Goal: Task Accomplishment & Management: Use online tool/utility

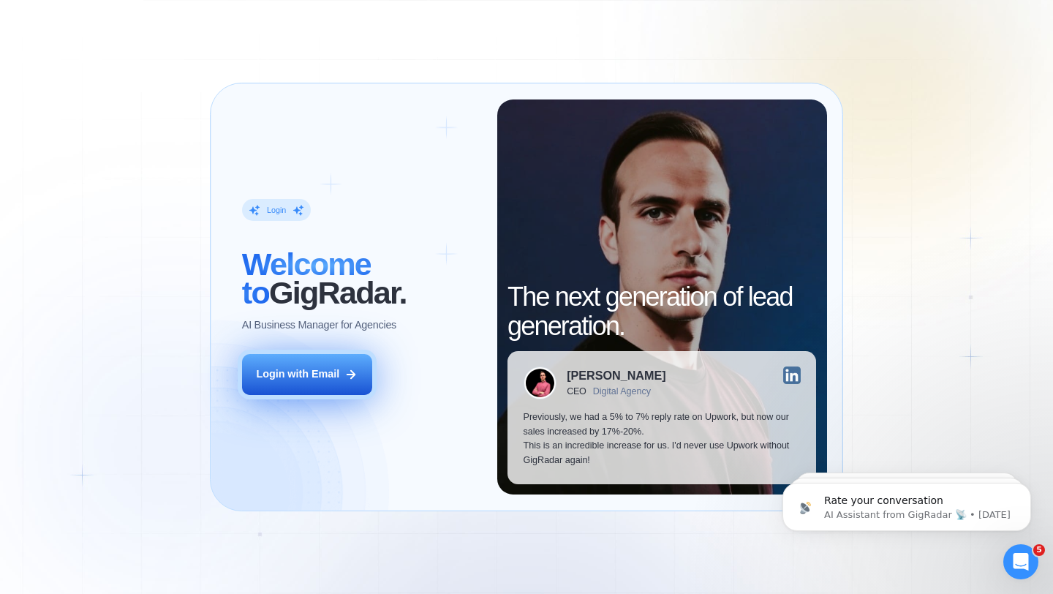
click at [348, 369] on icon at bounding box center [350, 374] width 13 height 13
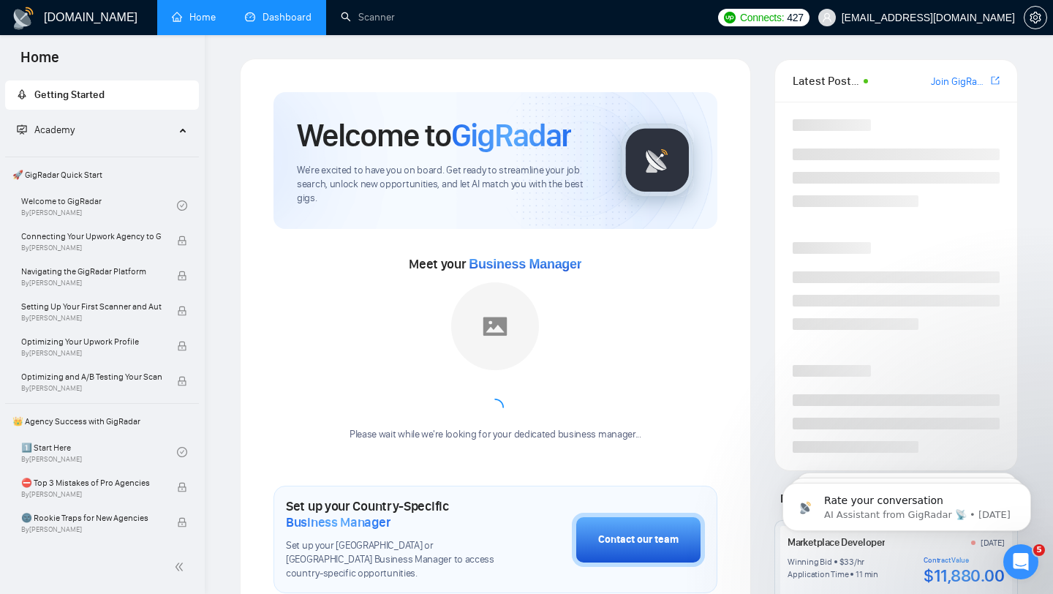
click at [276, 11] on link "Dashboard" at bounding box center [278, 17] width 67 height 12
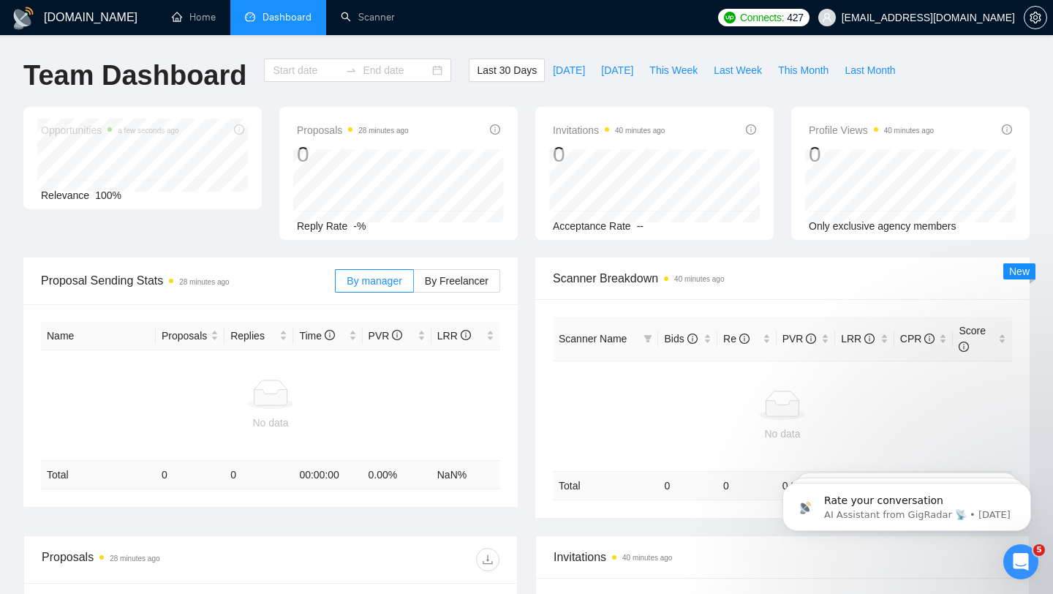
type input "2025-09-12"
type input "2025-10-12"
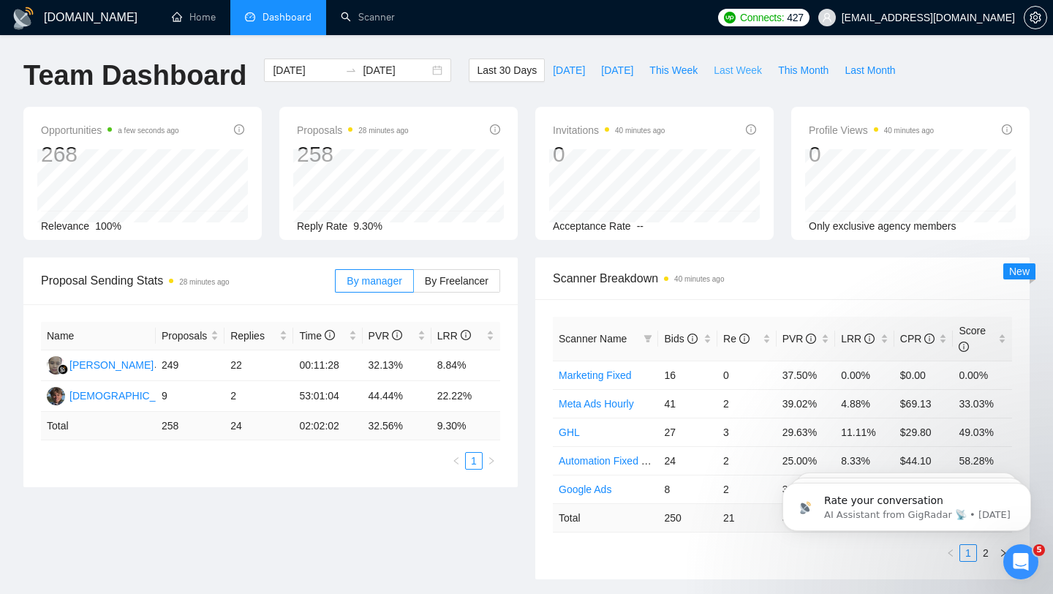
click at [738, 75] on span "Last Week" at bounding box center [738, 70] width 48 height 16
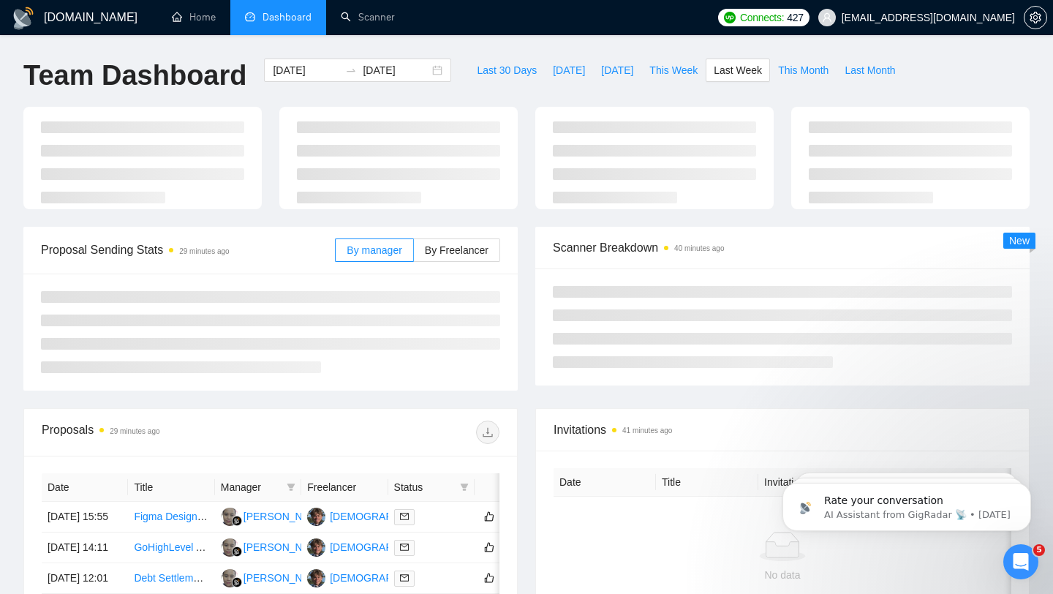
type input "2025-09-29"
type input "2025-10-05"
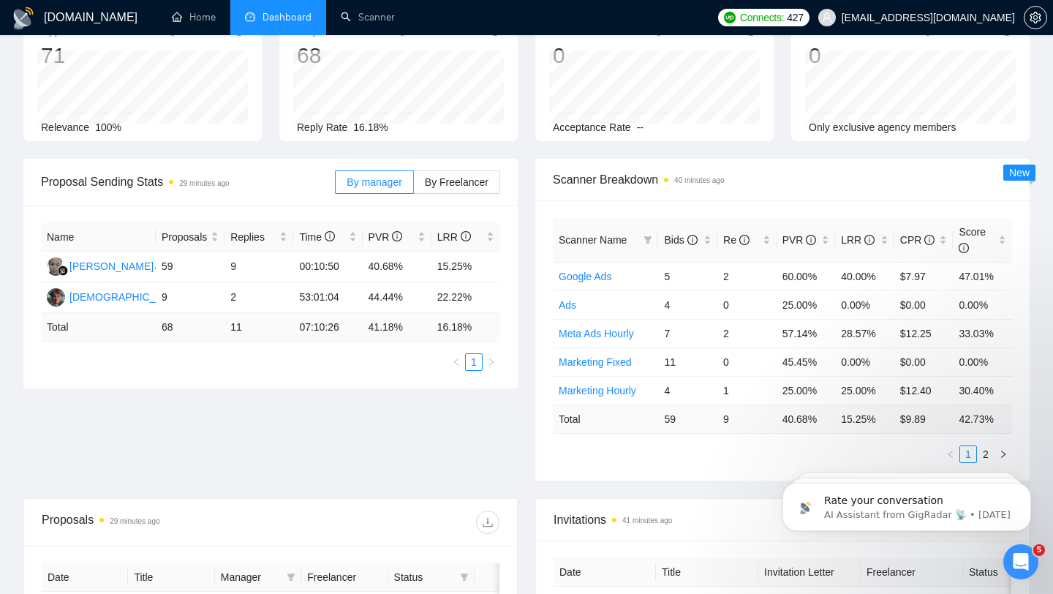
scroll to position [254, 0]
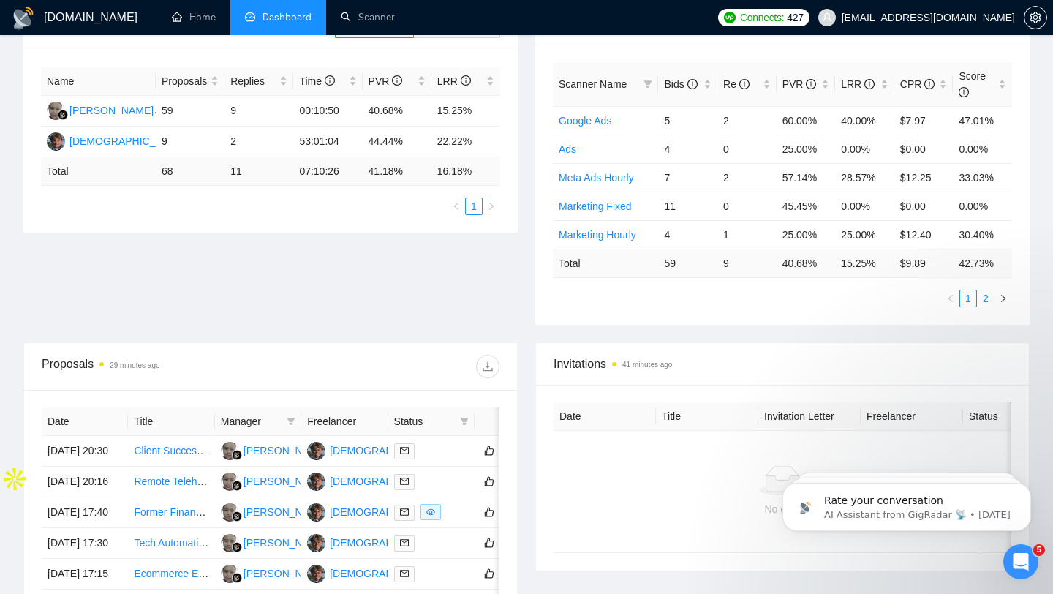
click at [991, 299] on link "2" at bounding box center [985, 298] width 16 height 16
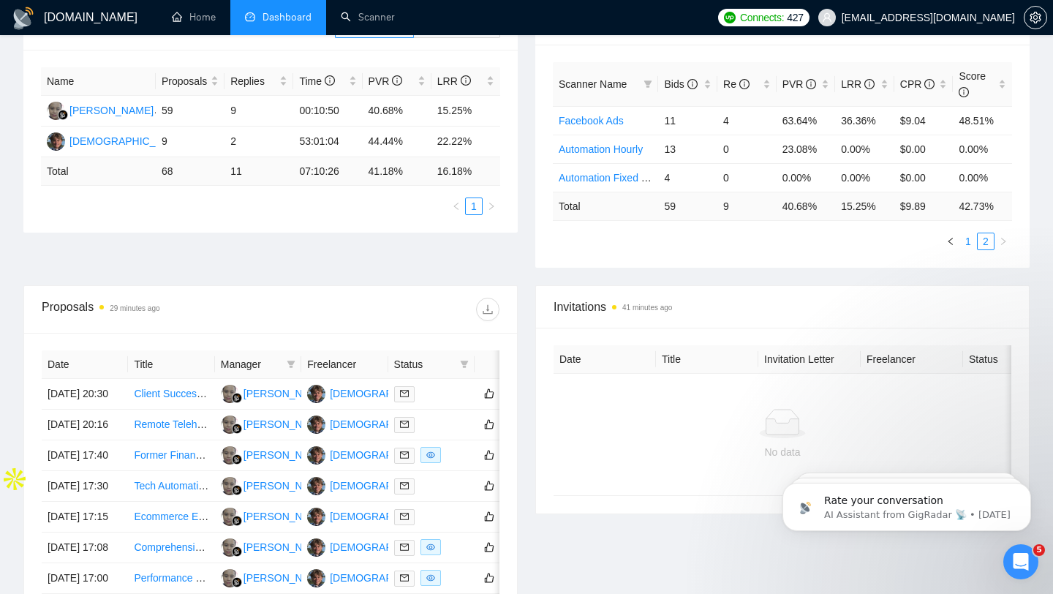
click at [967, 241] on link "1" at bounding box center [968, 241] width 16 height 16
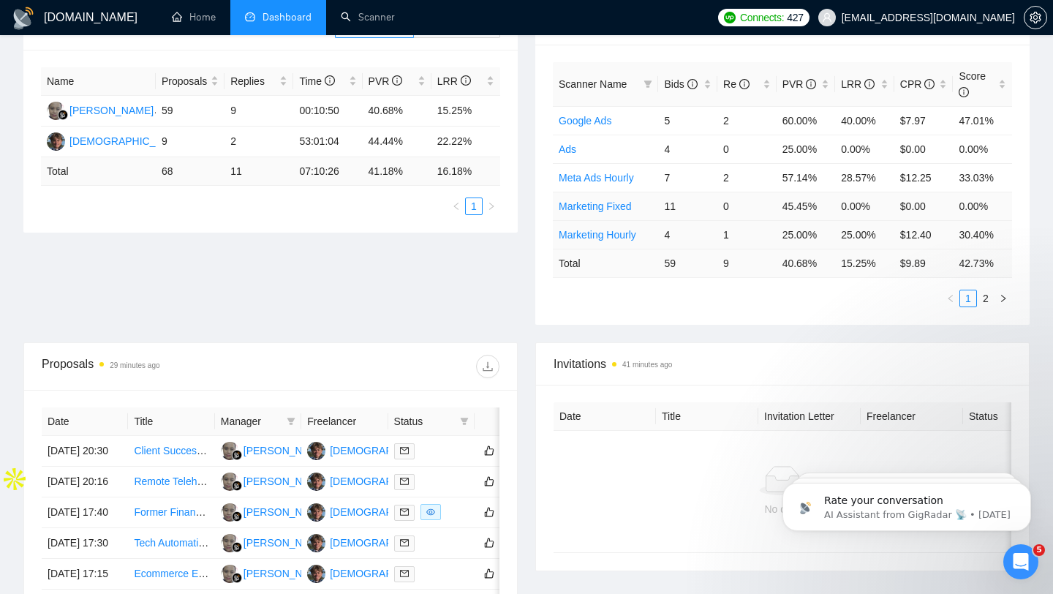
scroll to position [0, 0]
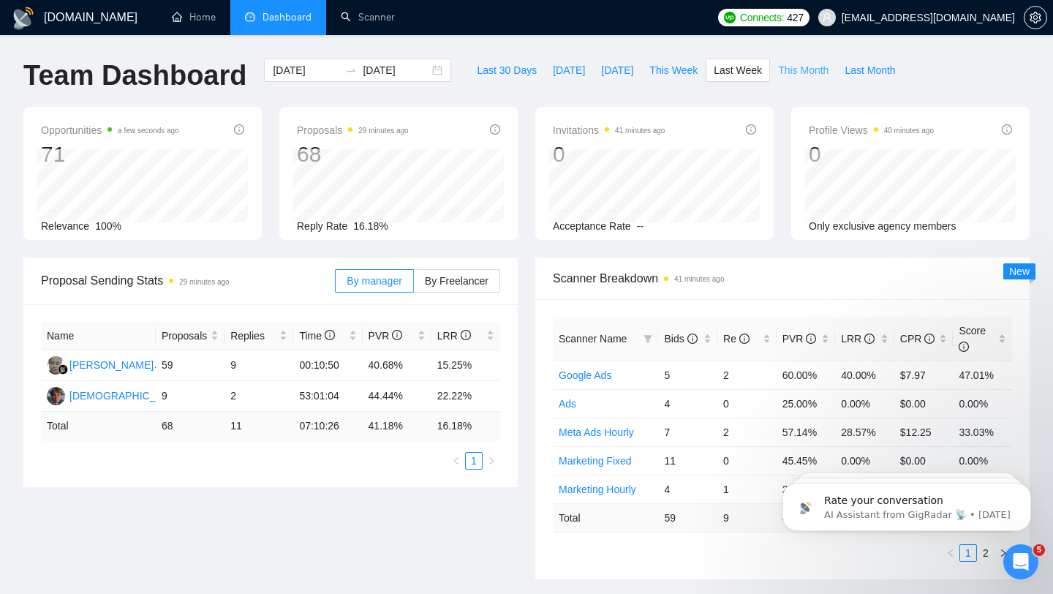
click at [808, 64] on span "This Month" at bounding box center [803, 70] width 50 height 16
type input "2025-10-01"
type input "2025-10-31"
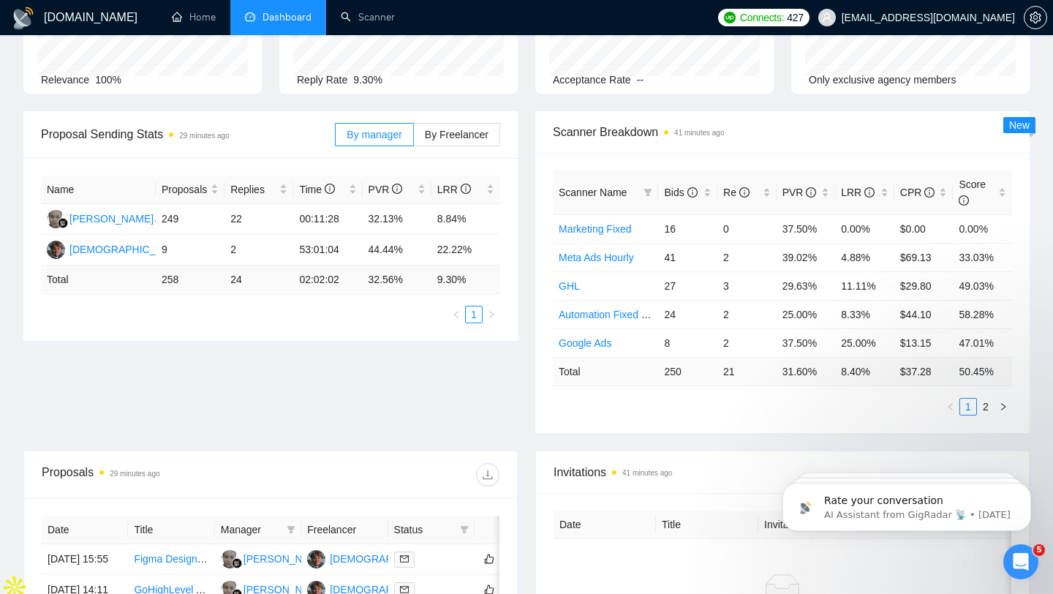
scroll to position [147, 0]
click at [983, 406] on link "2" at bounding box center [985, 406] width 16 height 16
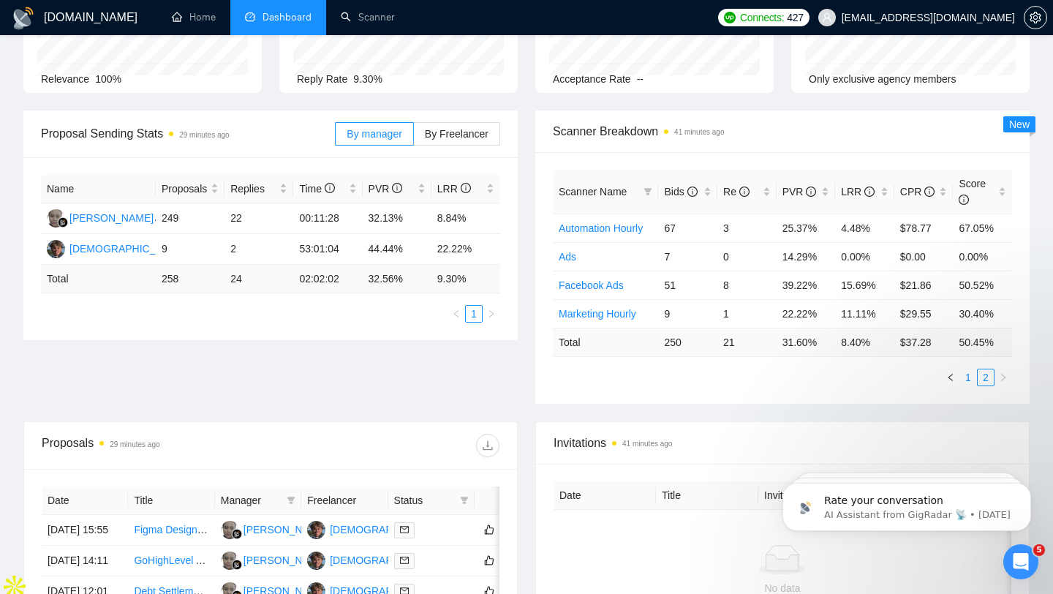
click at [969, 377] on link "1" at bounding box center [968, 377] width 16 height 16
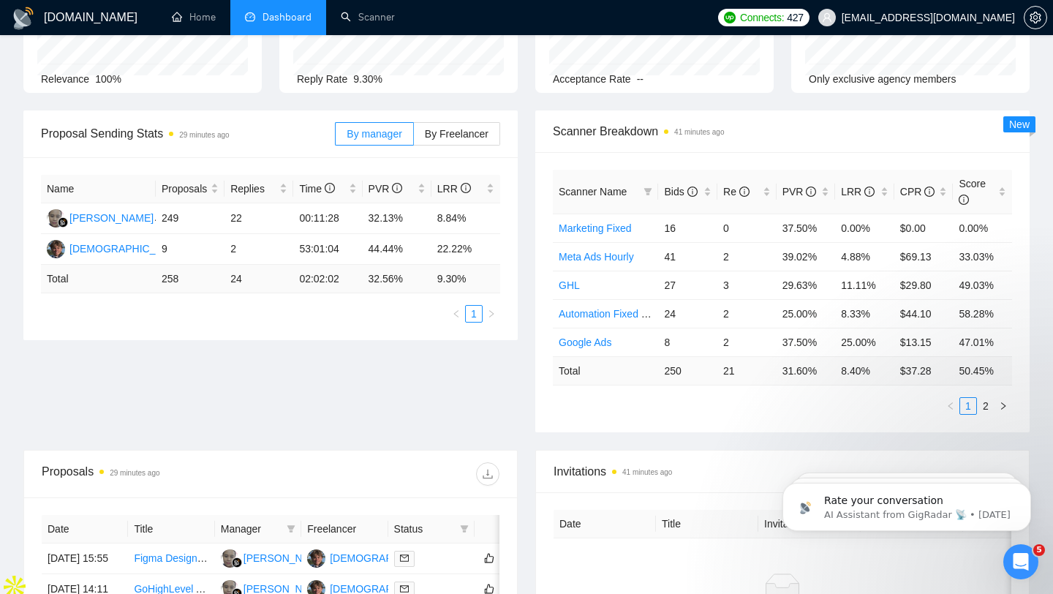
scroll to position [0, 0]
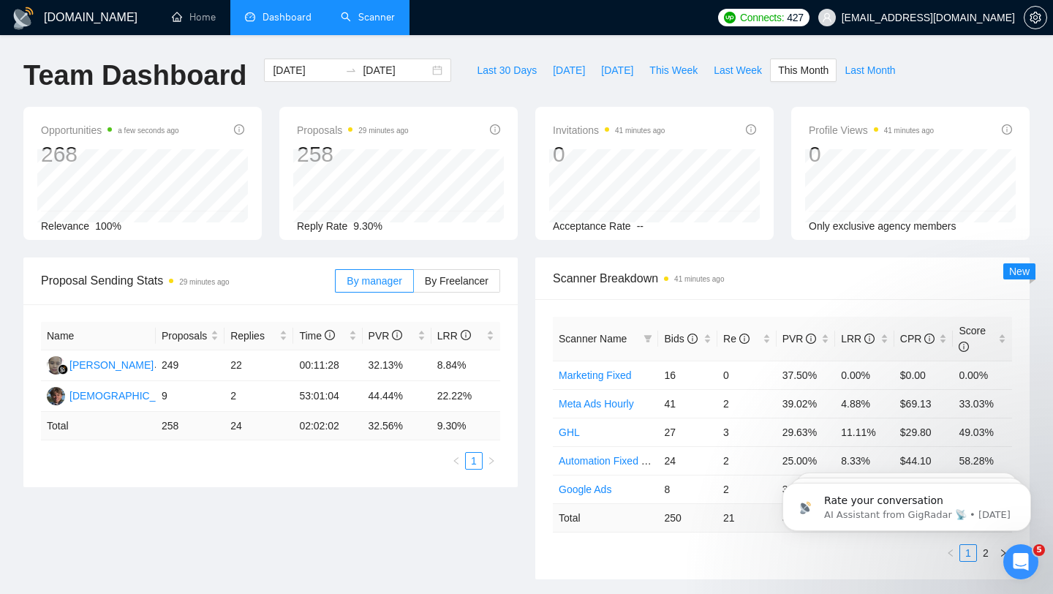
click at [363, 18] on link "Scanner" at bounding box center [368, 17] width 54 height 12
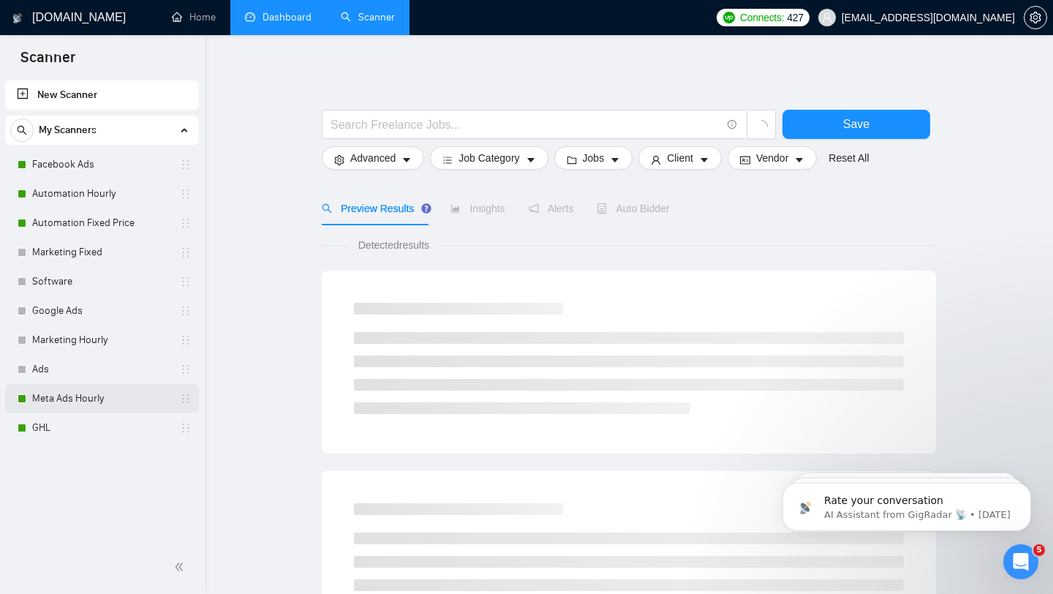
click at [113, 397] on link "Meta Ads Hourly" at bounding box center [101, 398] width 139 height 29
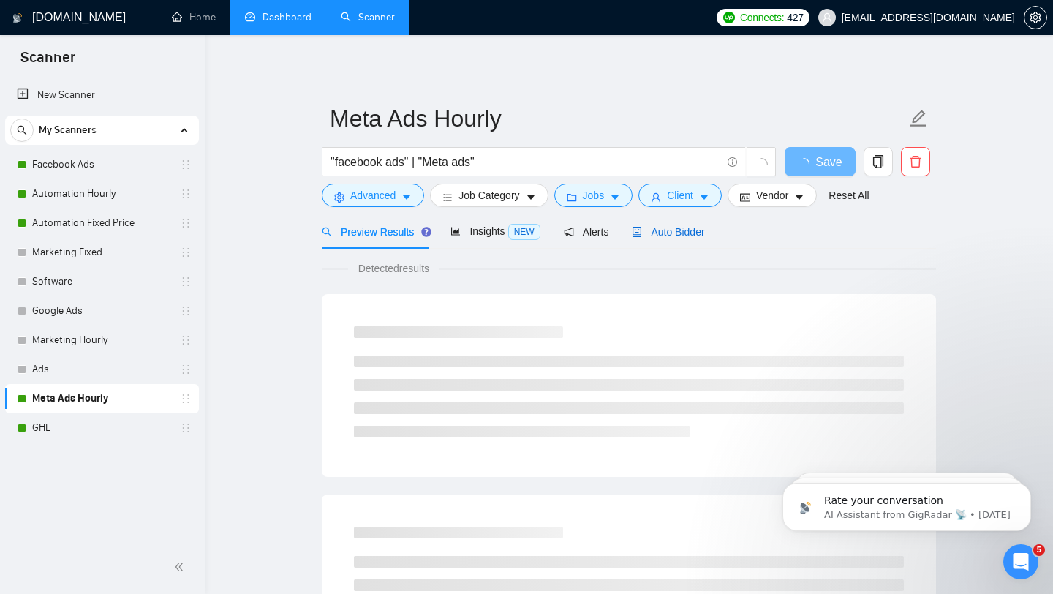
click at [675, 227] on span "Auto Bidder" at bounding box center [668, 232] width 72 height 12
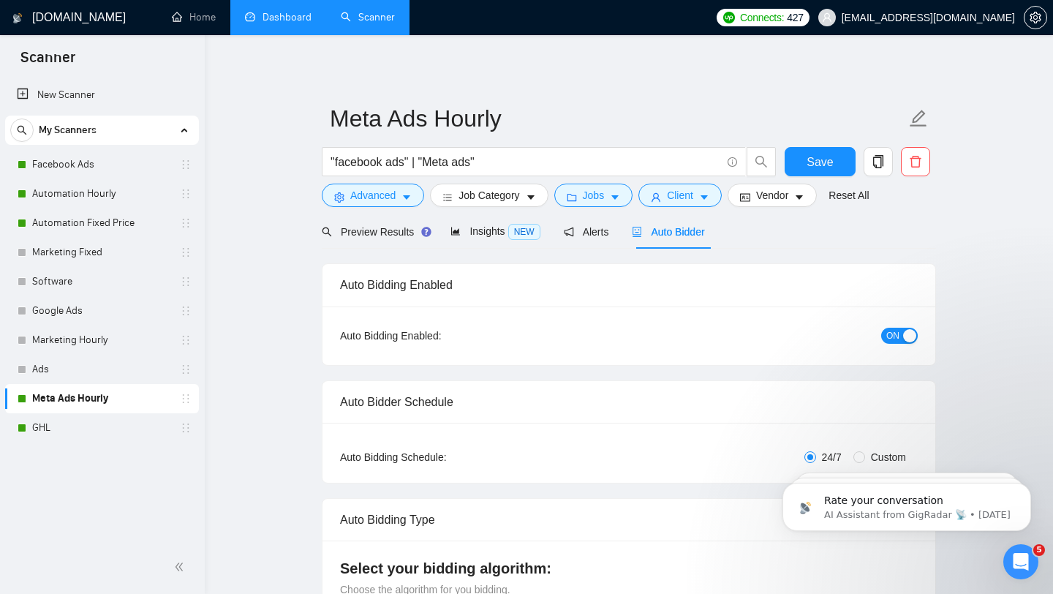
click at [890, 334] on span "ON" at bounding box center [892, 336] width 13 height 16
click at [834, 167] on button "Save" at bounding box center [819, 161] width 71 height 29
click at [113, 200] on link "Automation Hourly" at bounding box center [101, 193] width 139 height 29
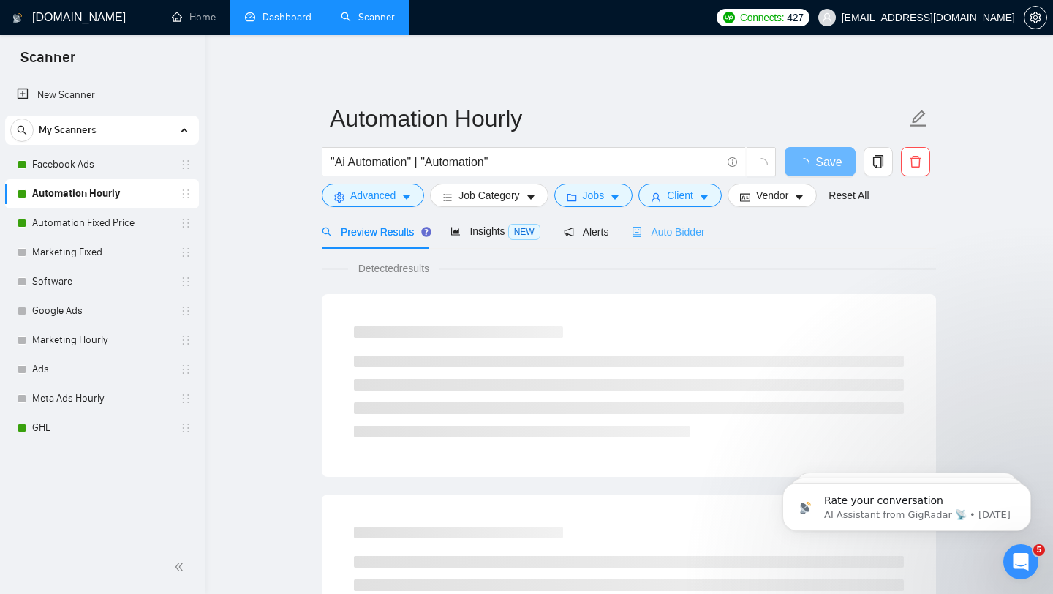
click at [694, 240] on div "Auto Bidder" at bounding box center [668, 231] width 72 height 34
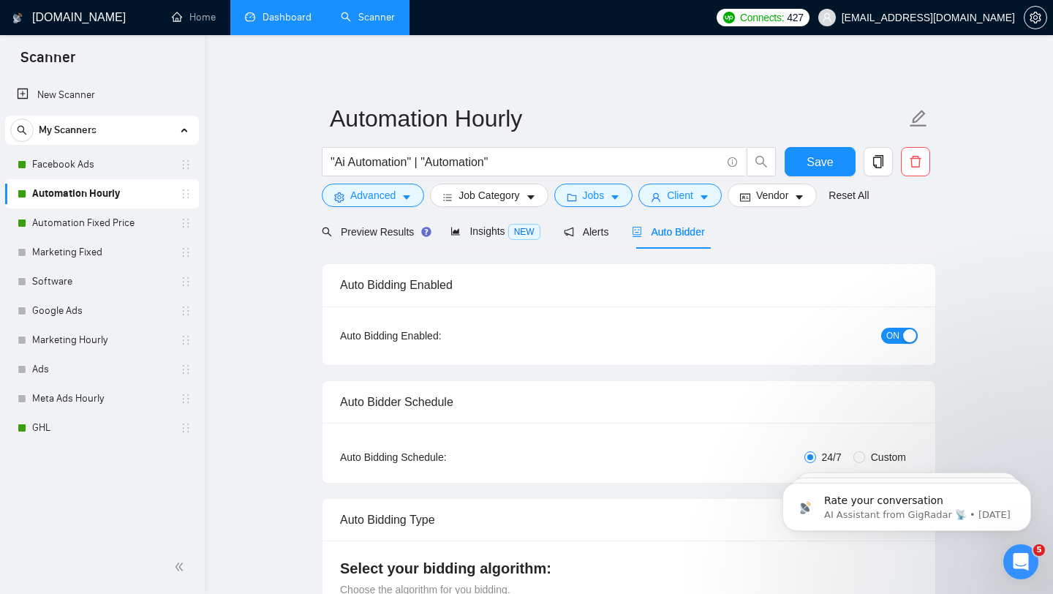
click at [903, 334] on div "button" at bounding box center [909, 335] width 13 height 13
click at [821, 168] on span "Save" at bounding box center [819, 162] width 26 height 18
click at [108, 306] on link "Google Ads" at bounding box center [101, 310] width 139 height 29
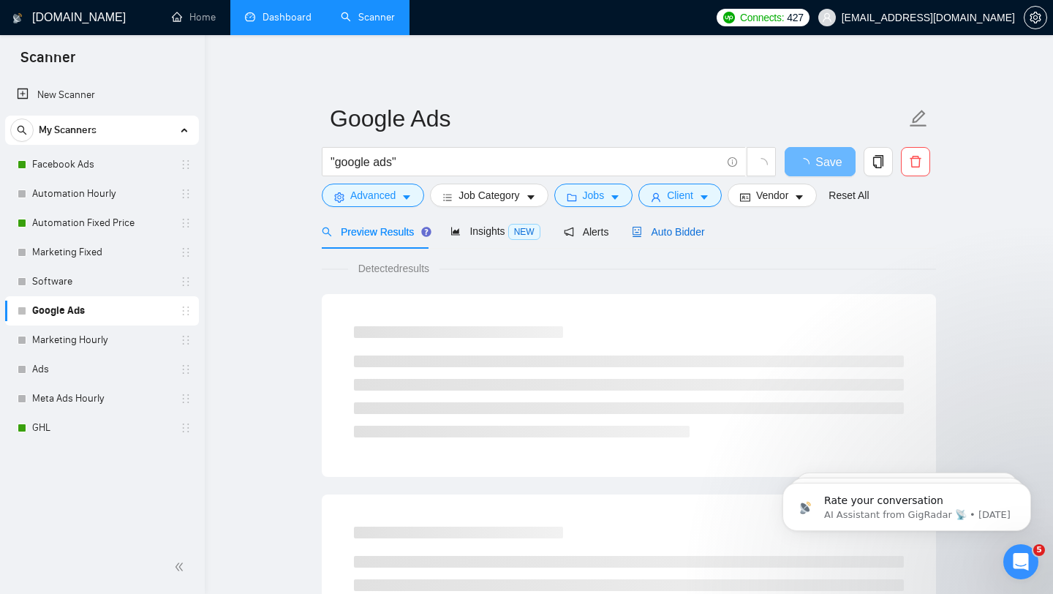
click at [678, 233] on span "Auto Bidder" at bounding box center [668, 232] width 72 height 12
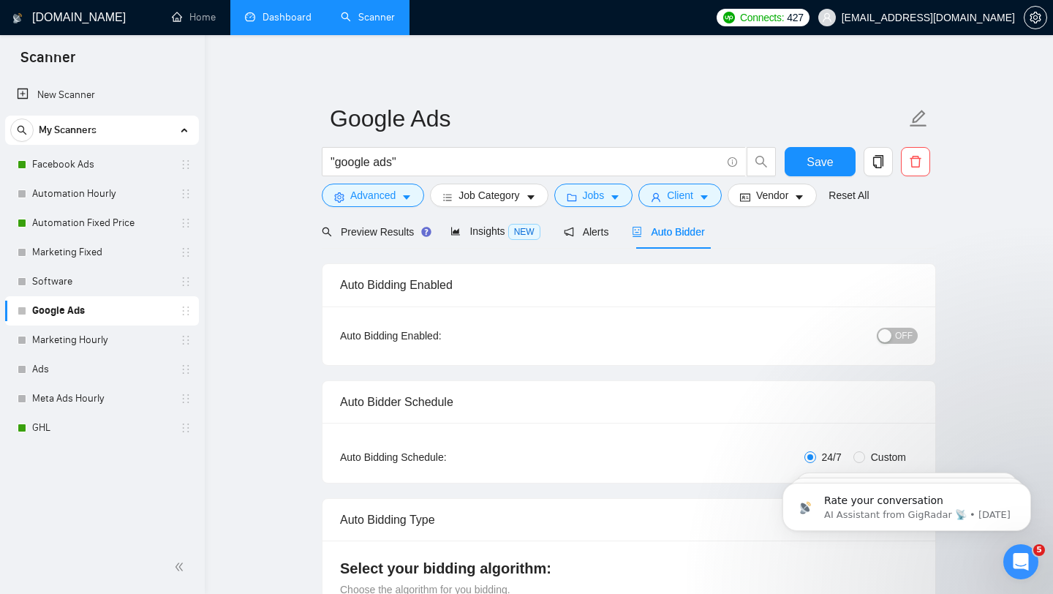
click at [897, 335] on span "OFF" at bounding box center [904, 336] width 18 height 16
click at [823, 161] on span "Save" at bounding box center [819, 162] width 26 height 18
click at [275, 15] on link "Dashboard" at bounding box center [278, 17] width 67 height 12
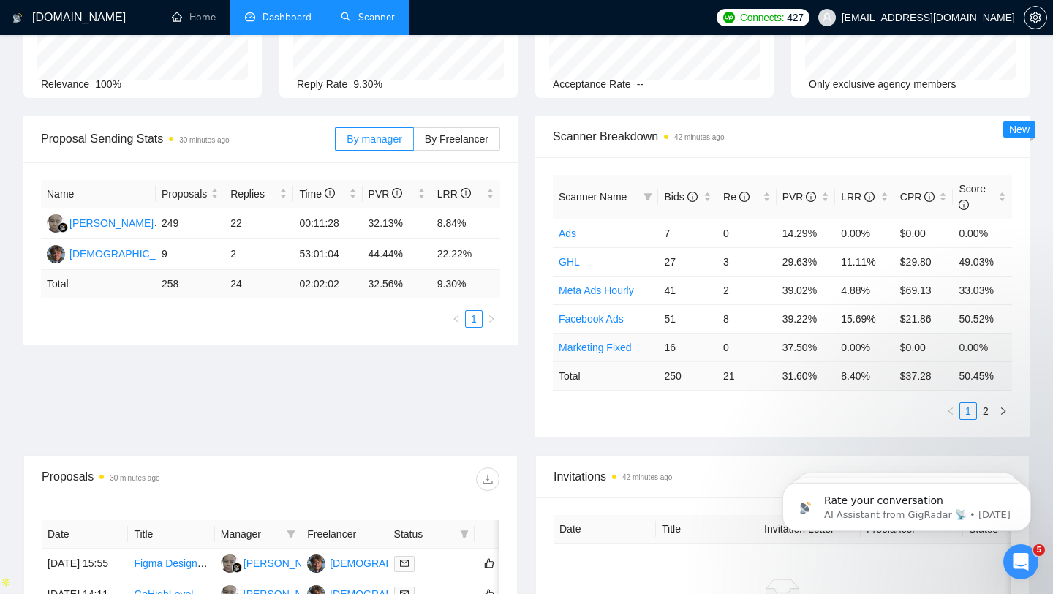
scroll to position [129, 0]
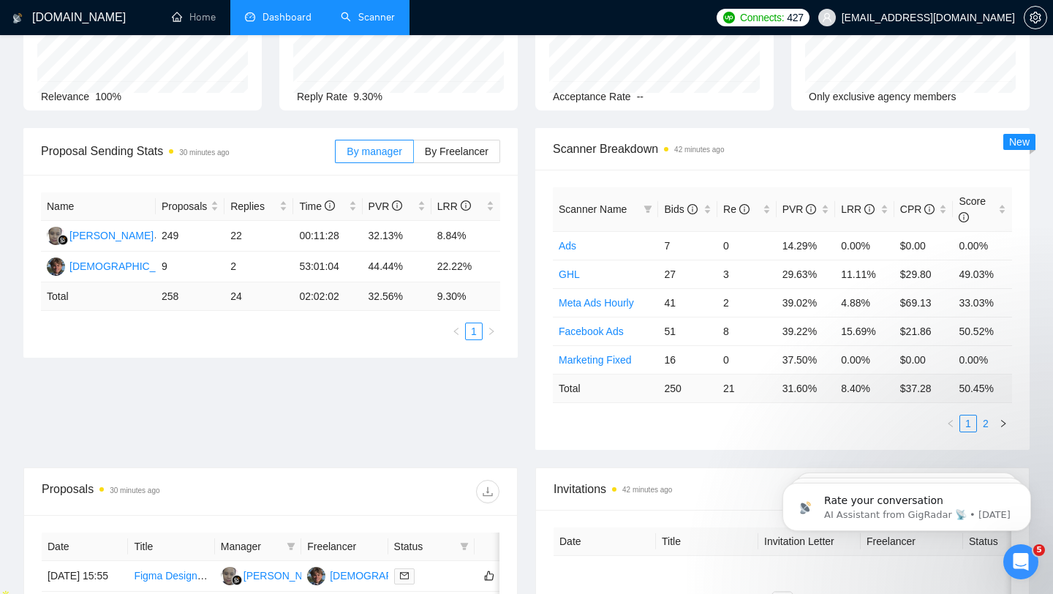
click at [986, 426] on link "2" at bounding box center [985, 423] width 16 height 16
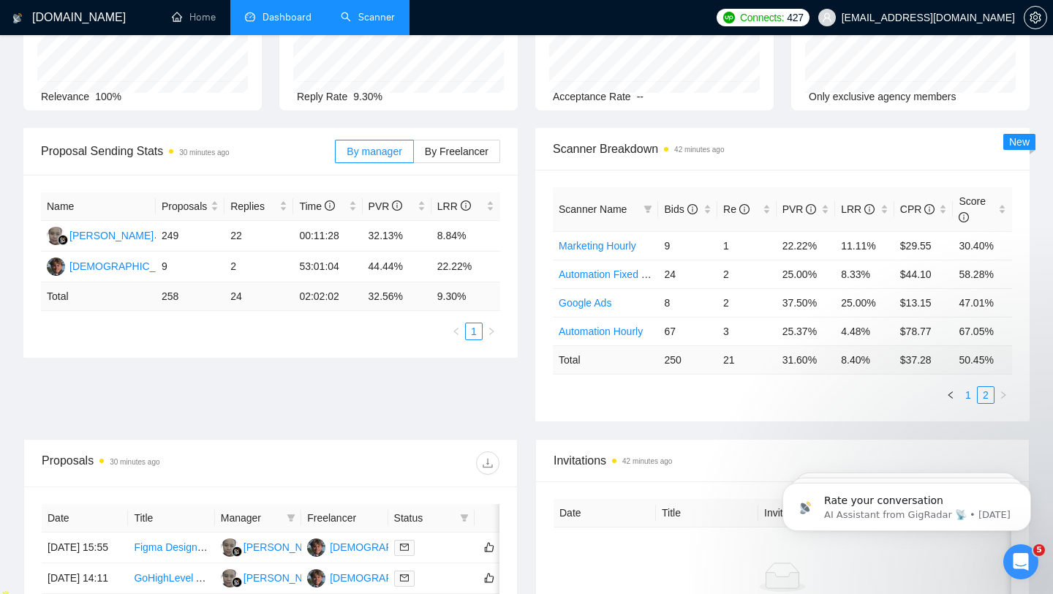
click at [972, 398] on link "1" at bounding box center [968, 395] width 16 height 16
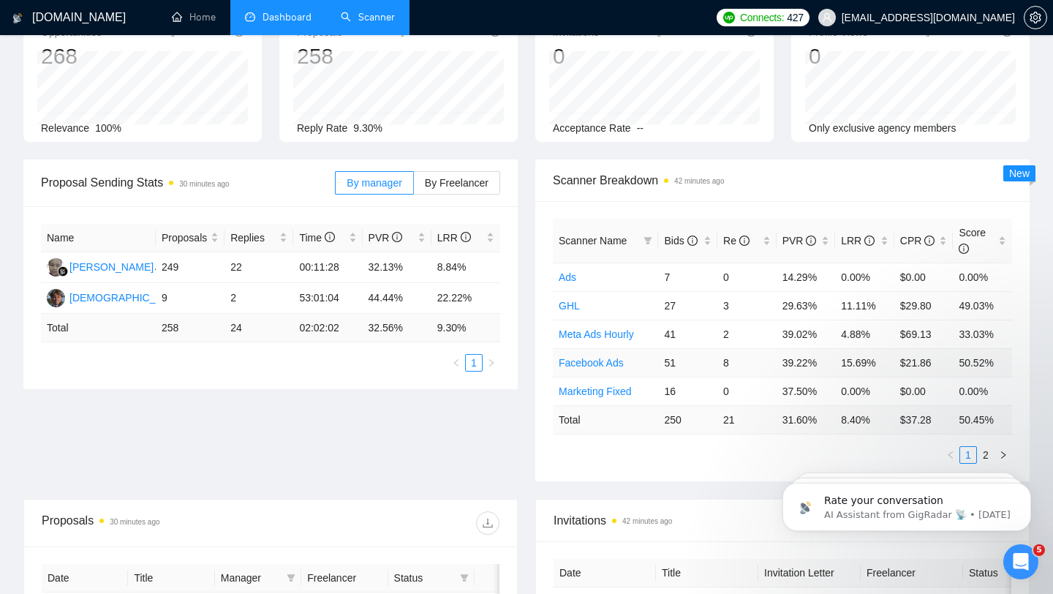
scroll to position [123, 0]
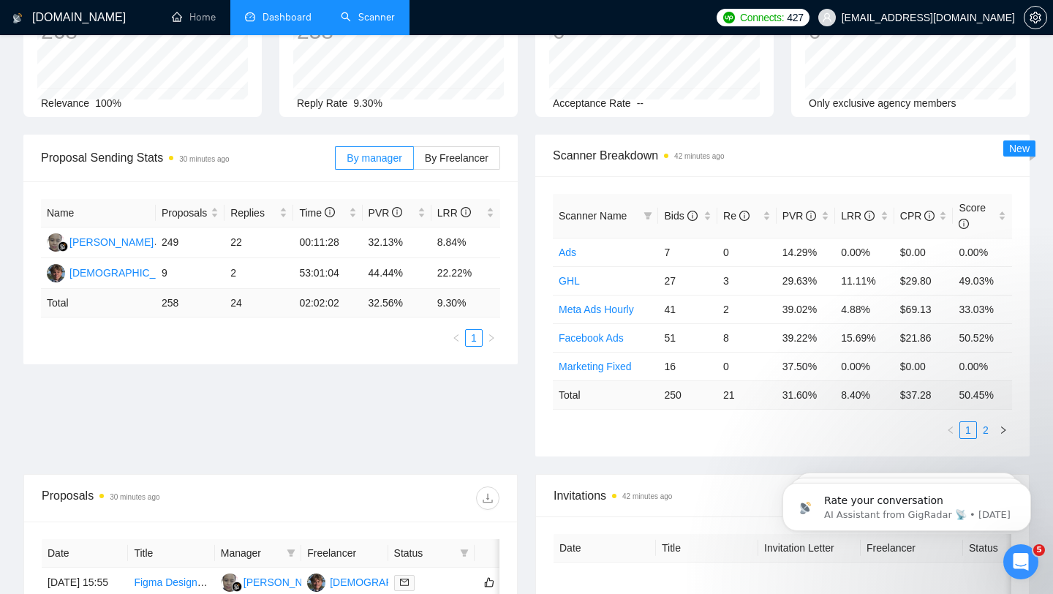
click at [986, 429] on link "2" at bounding box center [985, 430] width 16 height 16
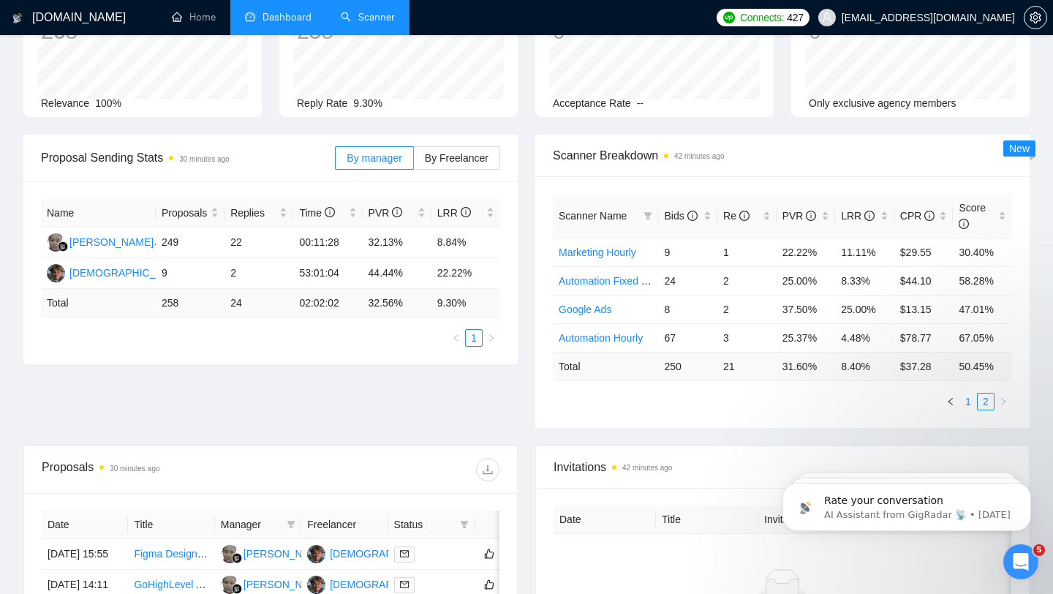
click at [972, 407] on link "1" at bounding box center [968, 401] width 16 height 16
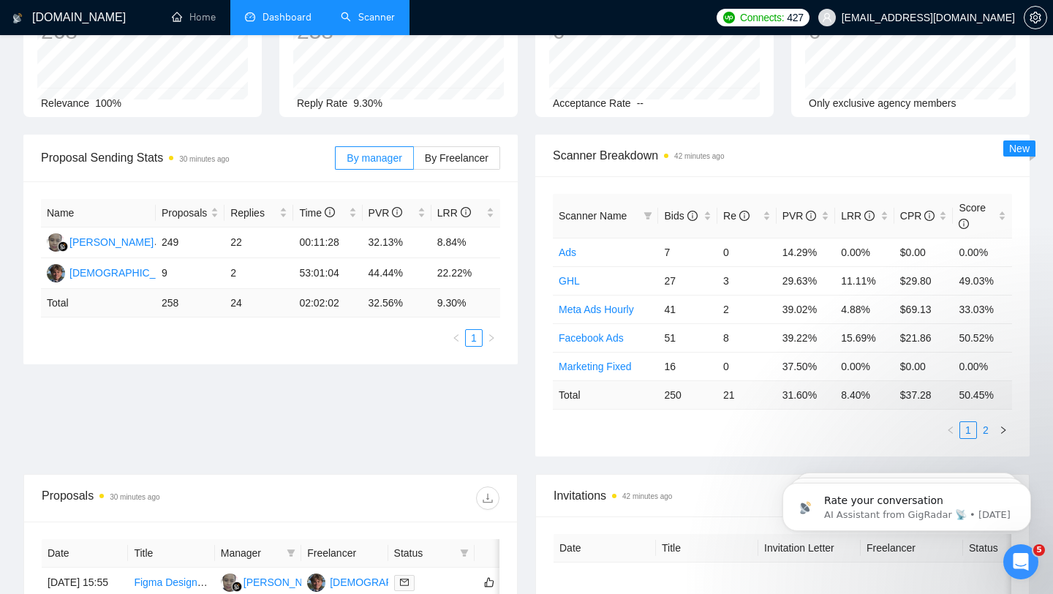
click at [984, 433] on link "2" at bounding box center [985, 430] width 16 height 16
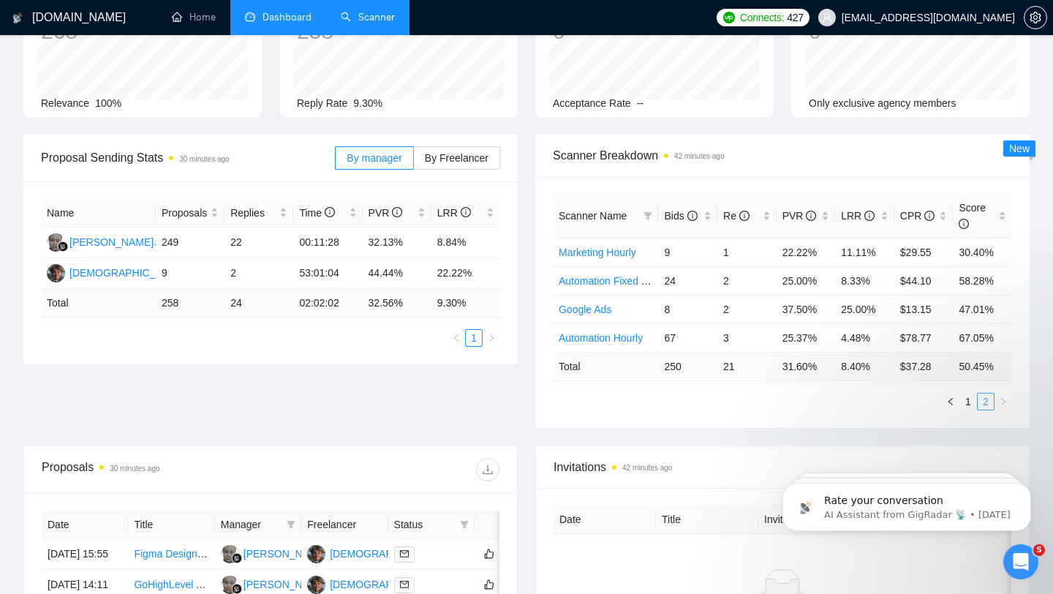
scroll to position [0, 0]
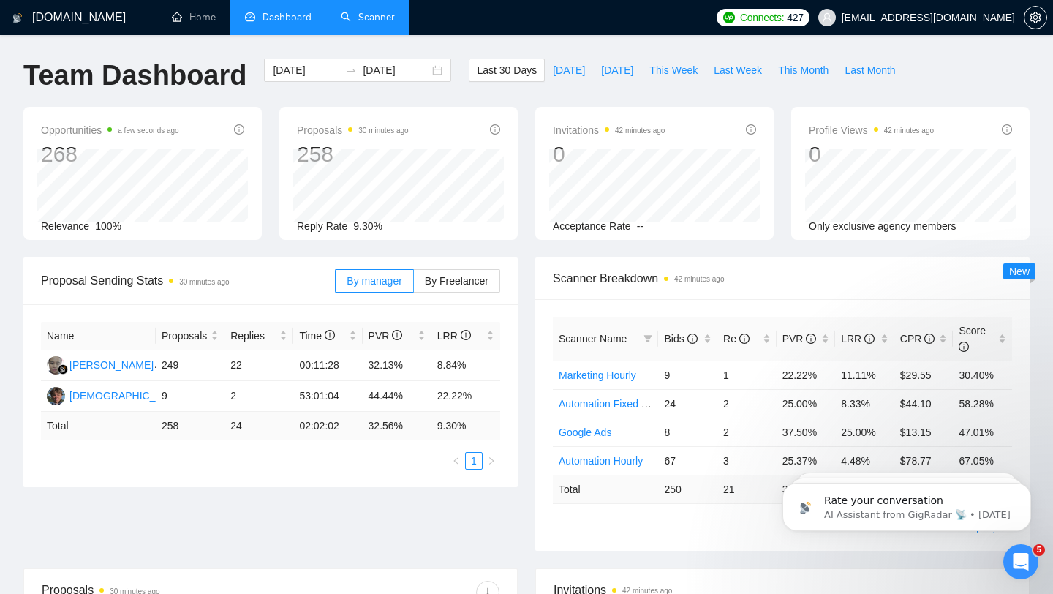
click at [390, 18] on link "Scanner" at bounding box center [368, 17] width 54 height 12
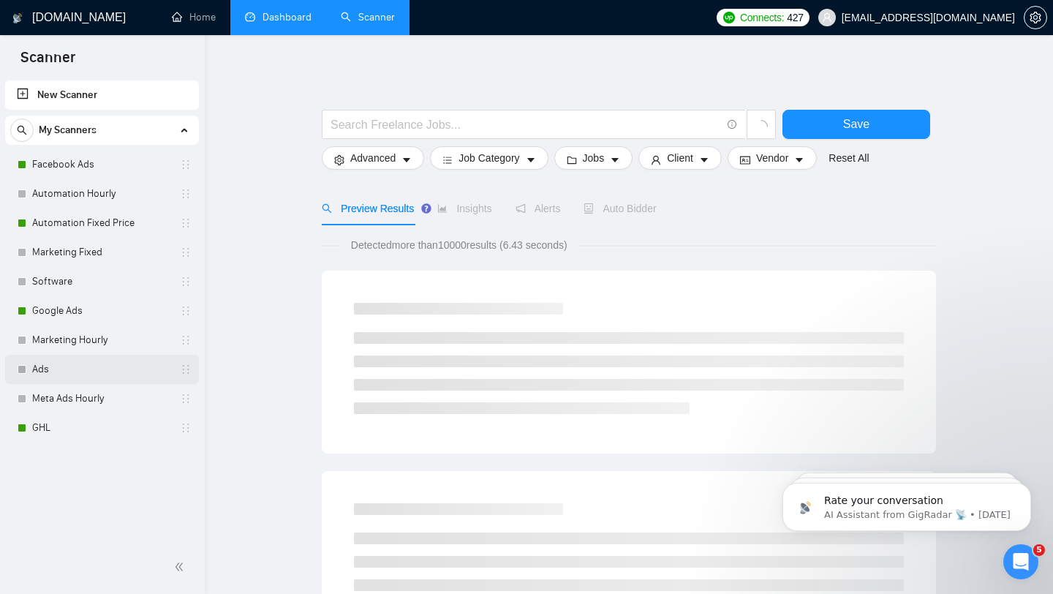
click at [128, 369] on link "Ads" at bounding box center [101, 369] width 139 height 29
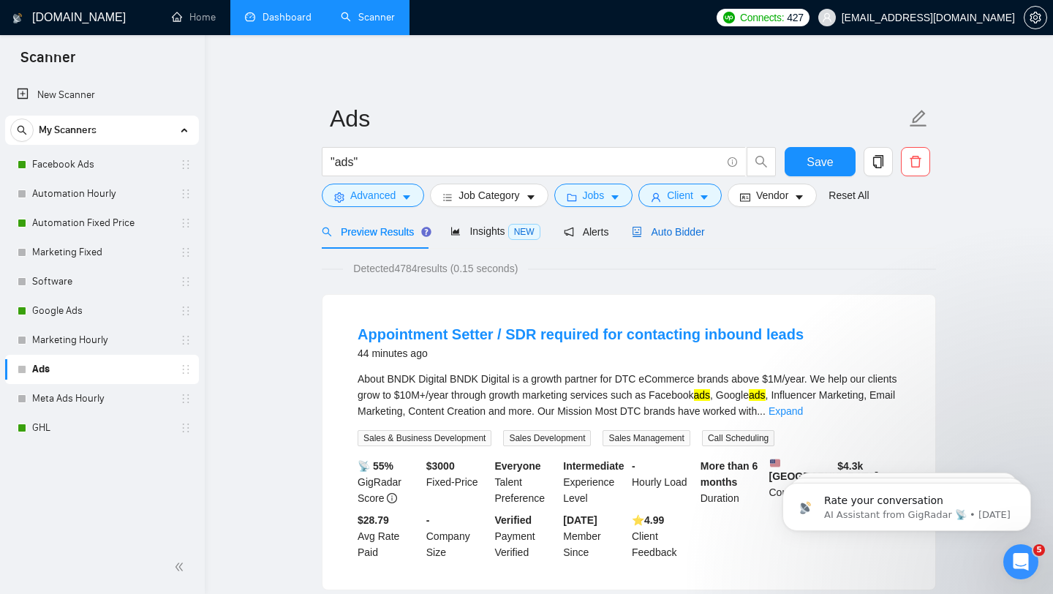
click at [668, 233] on span "Auto Bidder" at bounding box center [668, 232] width 72 height 12
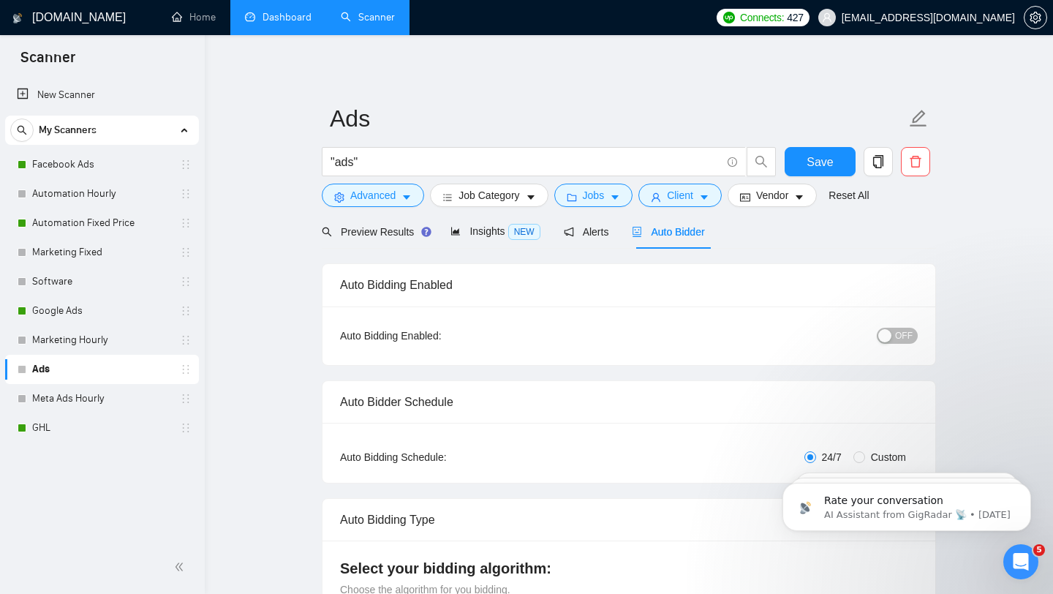
click at [891, 339] on div "button" at bounding box center [884, 335] width 13 height 13
click at [825, 167] on span "Save" at bounding box center [819, 162] width 26 height 18
click at [832, 169] on span "Save" at bounding box center [819, 162] width 26 height 18
